Goal: Check status

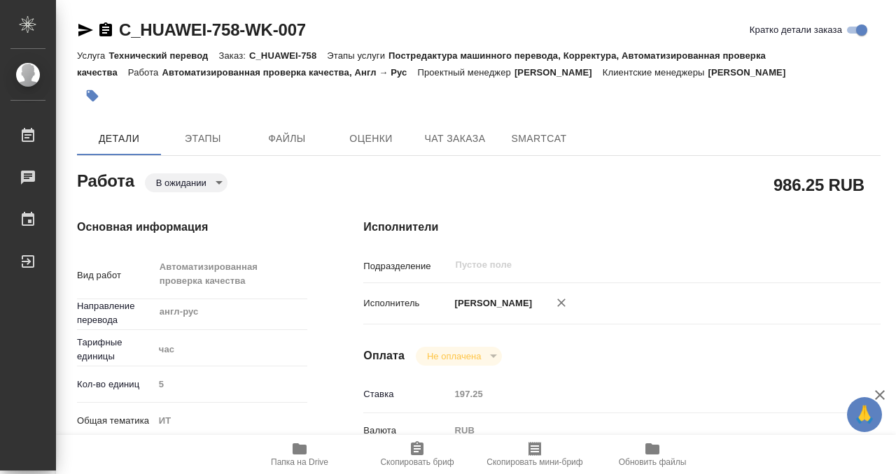
scroll to position [395, 0]
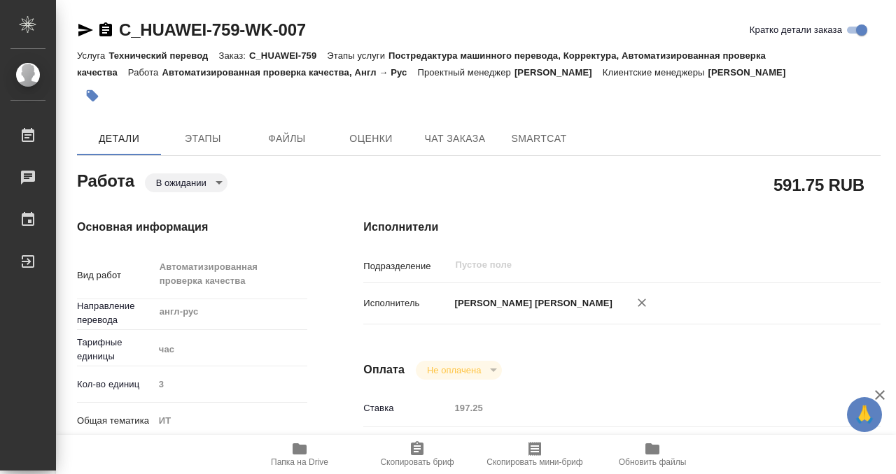
scroll to position [539, 0]
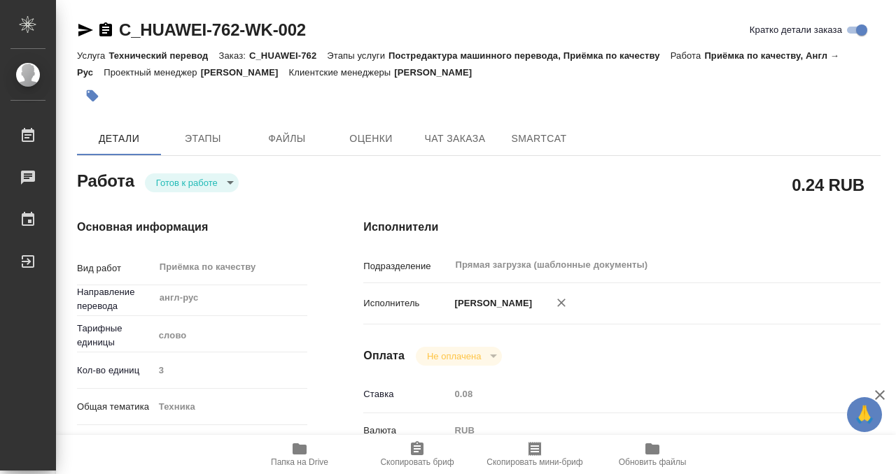
scroll to position [456, 0]
